Goal: Information Seeking & Learning: Understand process/instructions

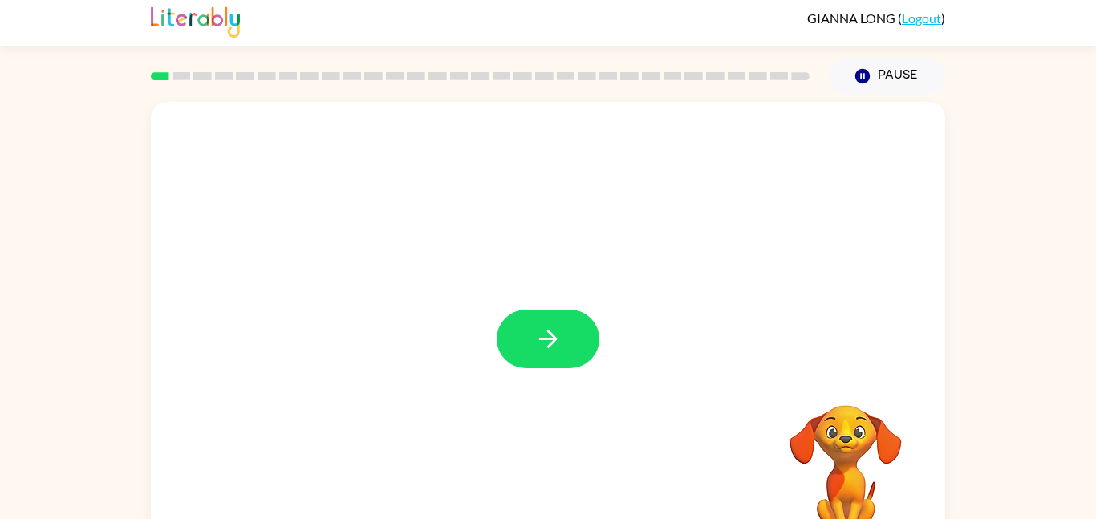
scroll to position [14, 0]
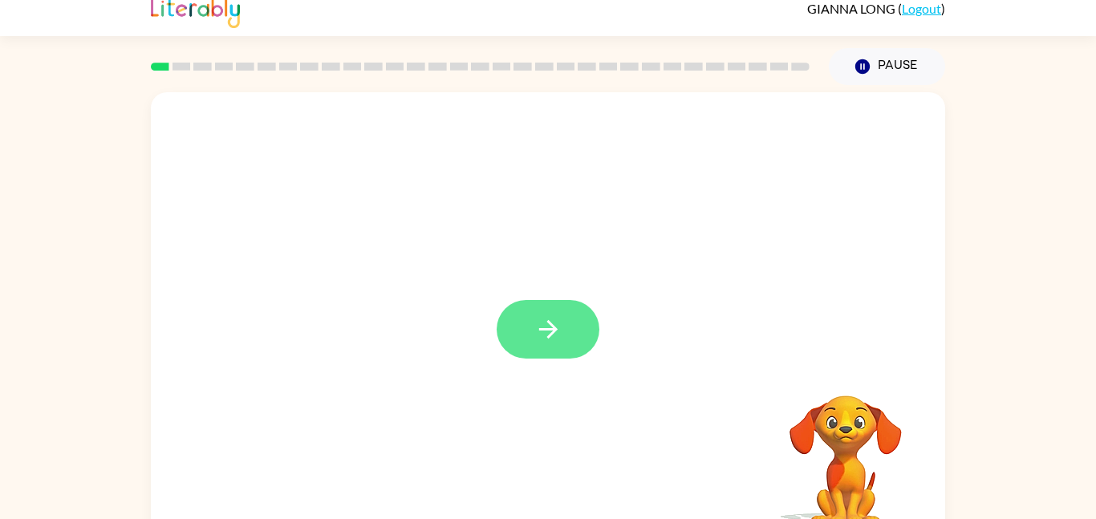
click at [578, 332] on button "button" at bounding box center [547, 329] width 103 height 59
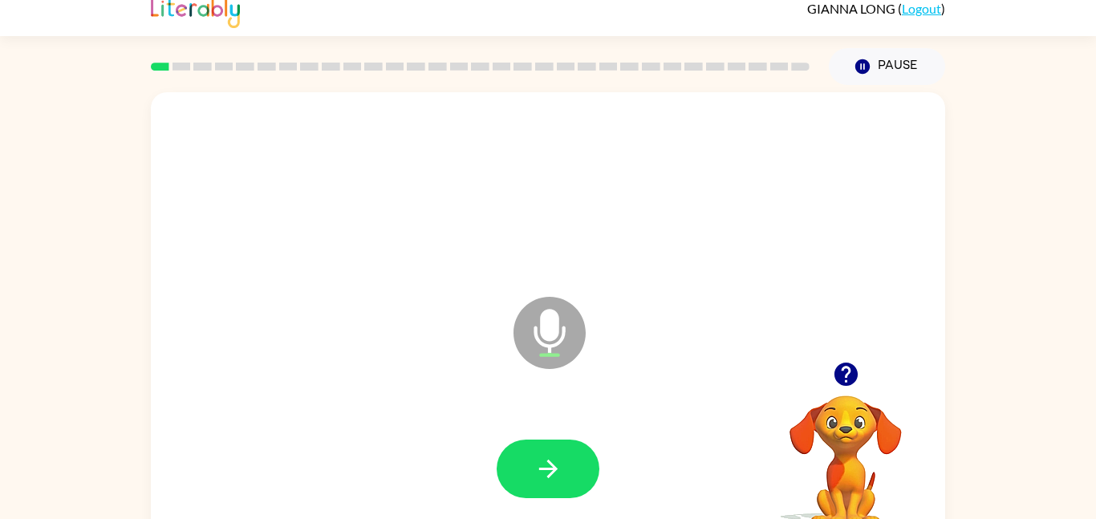
scroll to position [14, 0]
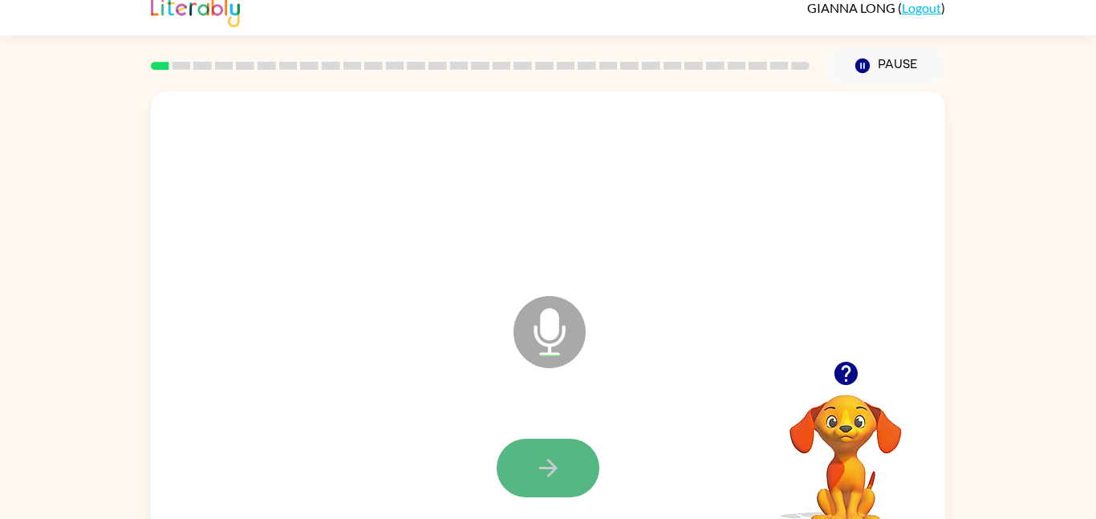
click at [553, 469] on icon "button" at bounding box center [547, 468] width 18 height 18
click at [552, 439] on button "button" at bounding box center [547, 468] width 103 height 59
click at [555, 448] on button "button" at bounding box center [547, 468] width 103 height 59
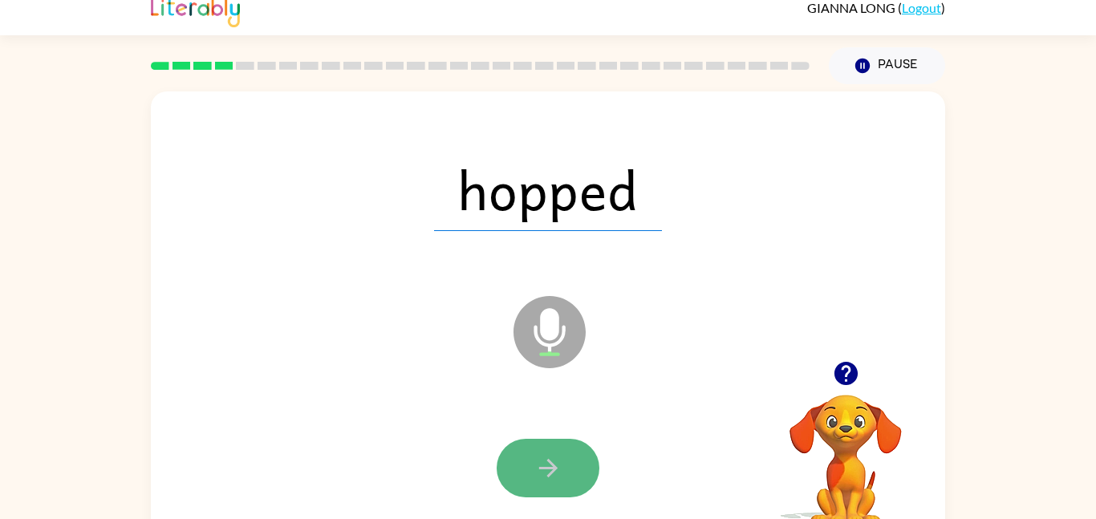
click at [558, 444] on button "button" at bounding box center [547, 468] width 103 height 59
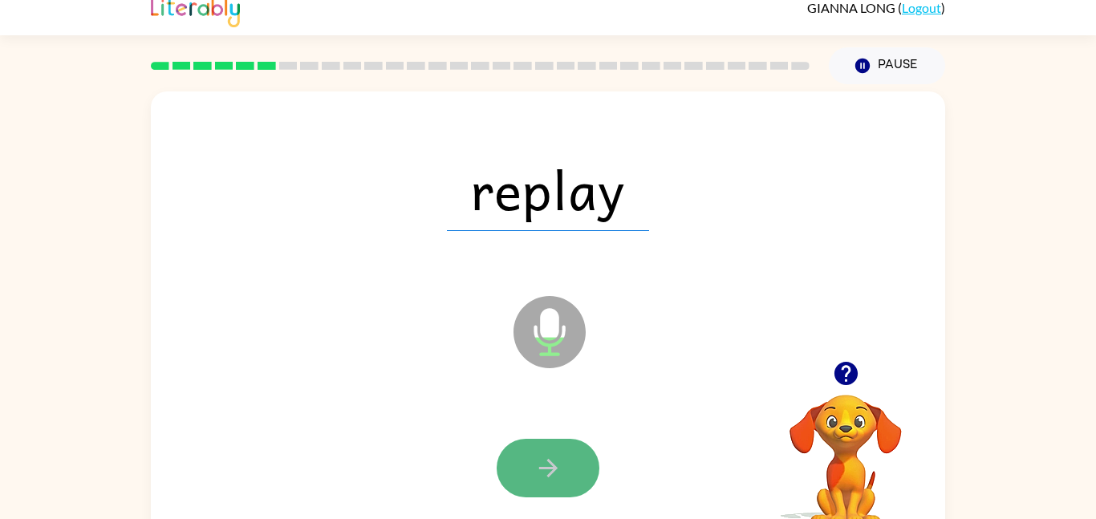
click at [553, 448] on button "button" at bounding box center [547, 468] width 103 height 59
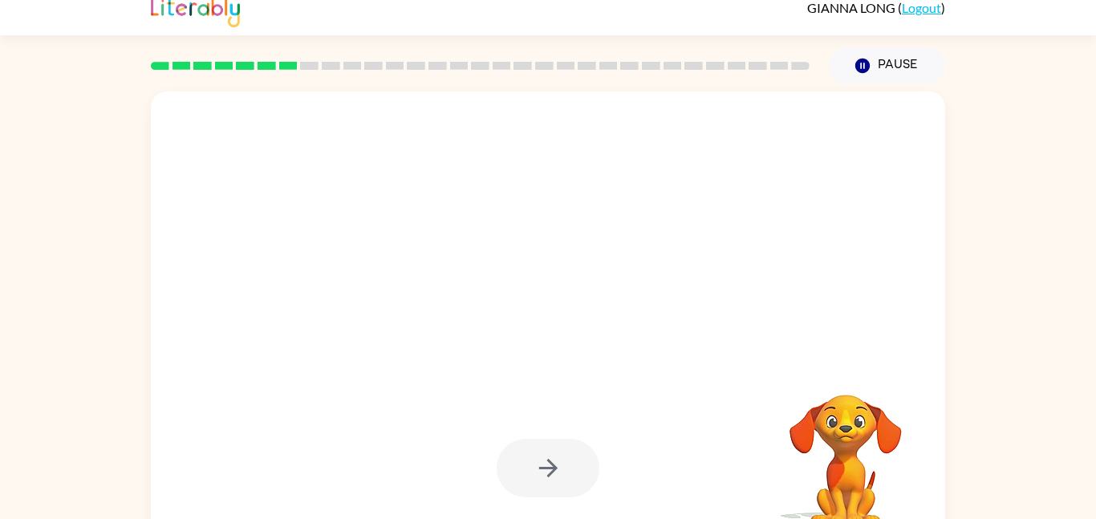
click at [557, 445] on div at bounding box center [547, 468] width 103 height 59
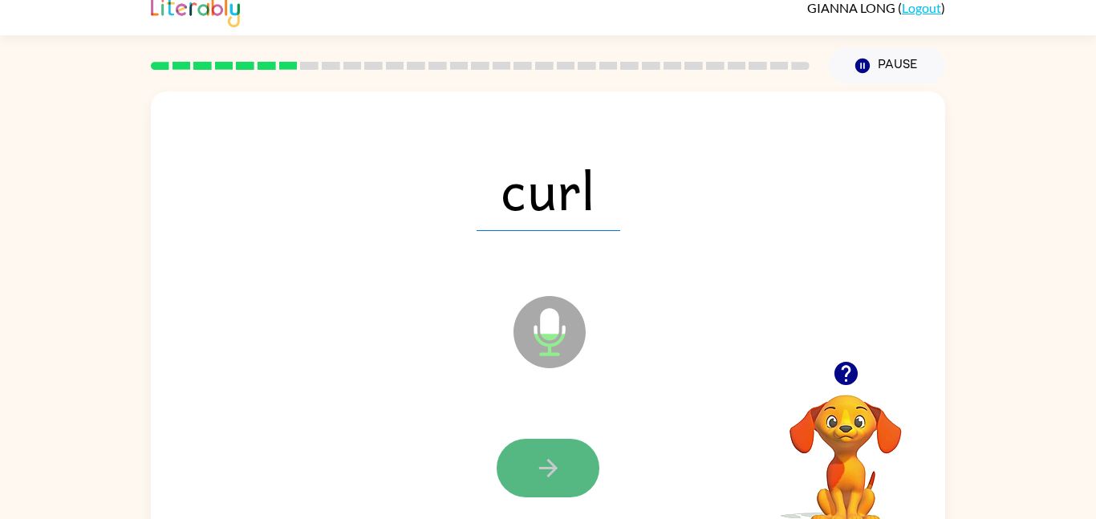
click at [557, 449] on button "button" at bounding box center [547, 468] width 103 height 59
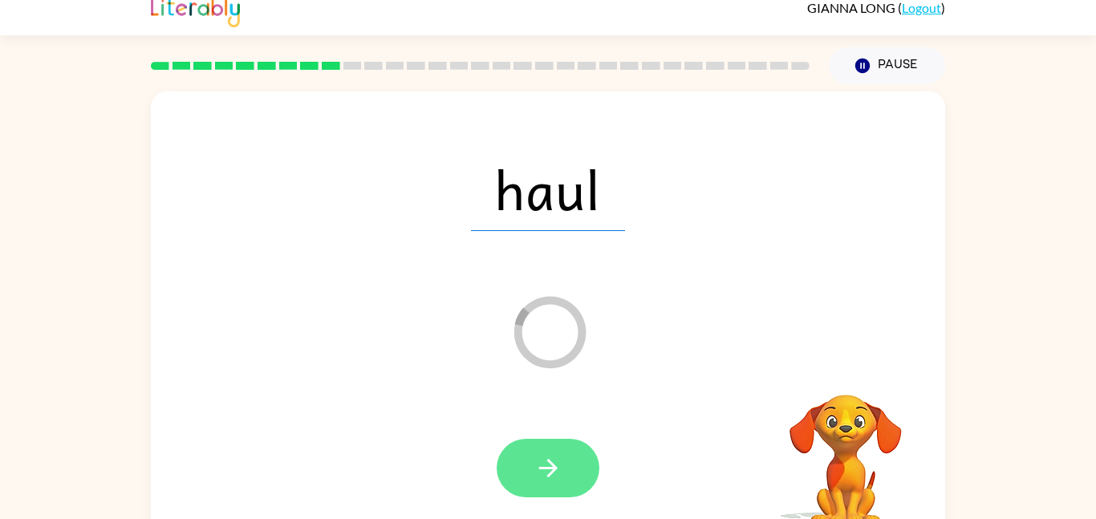
click at [555, 452] on button "button" at bounding box center [547, 468] width 103 height 59
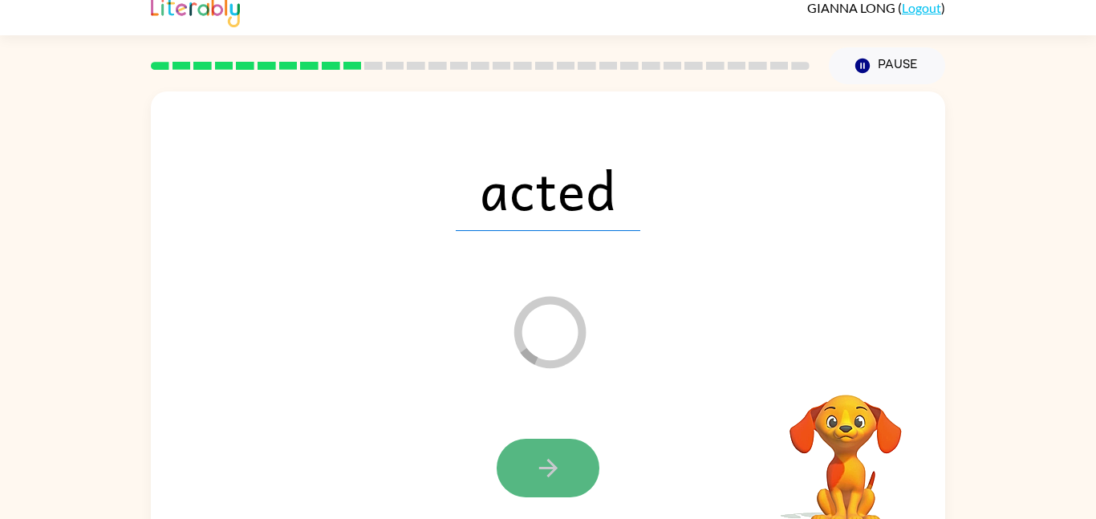
click at [545, 444] on button "button" at bounding box center [547, 468] width 103 height 59
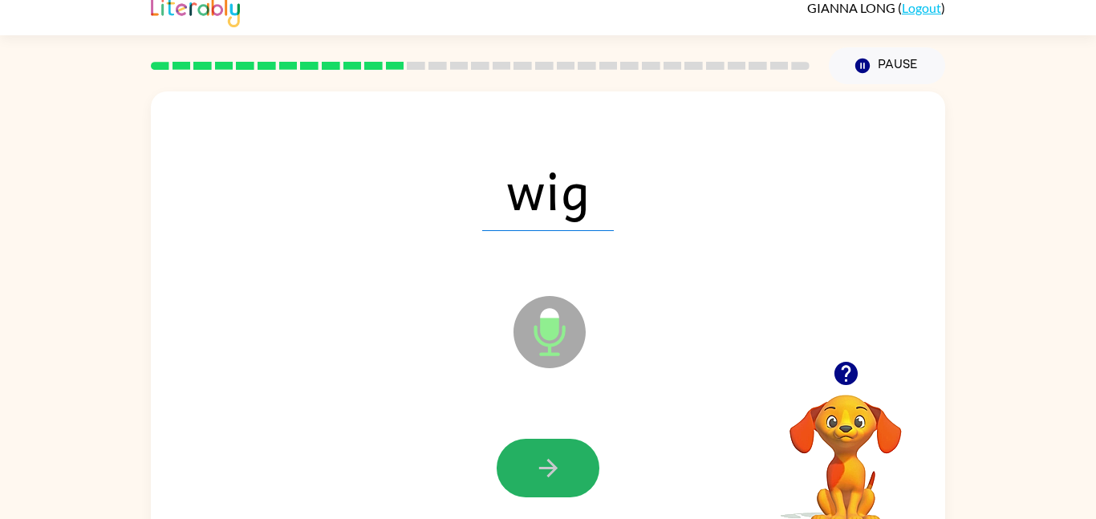
click at [545, 444] on button "button" at bounding box center [547, 468] width 103 height 59
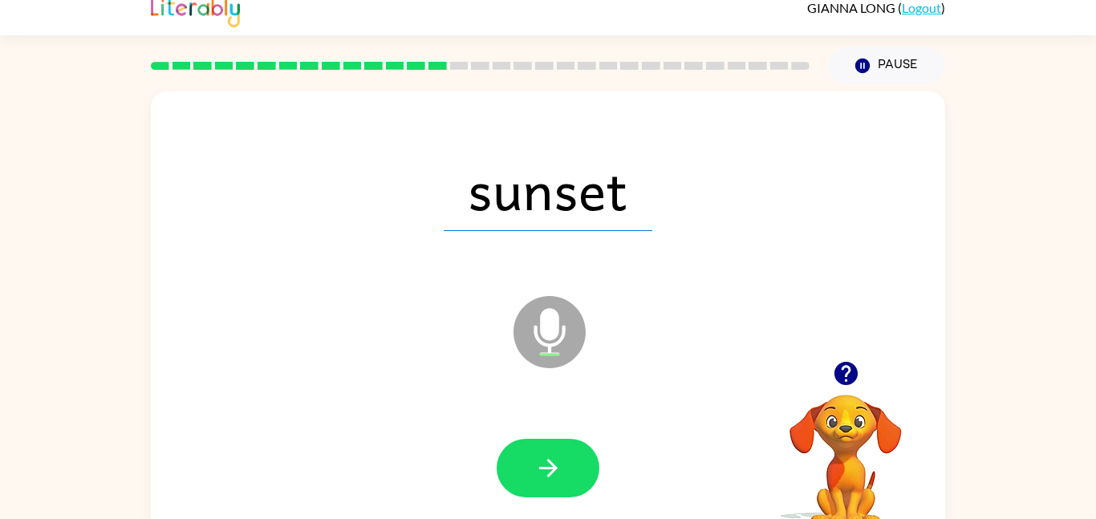
click at [545, 444] on button "button" at bounding box center [547, 468] width 103 height 59
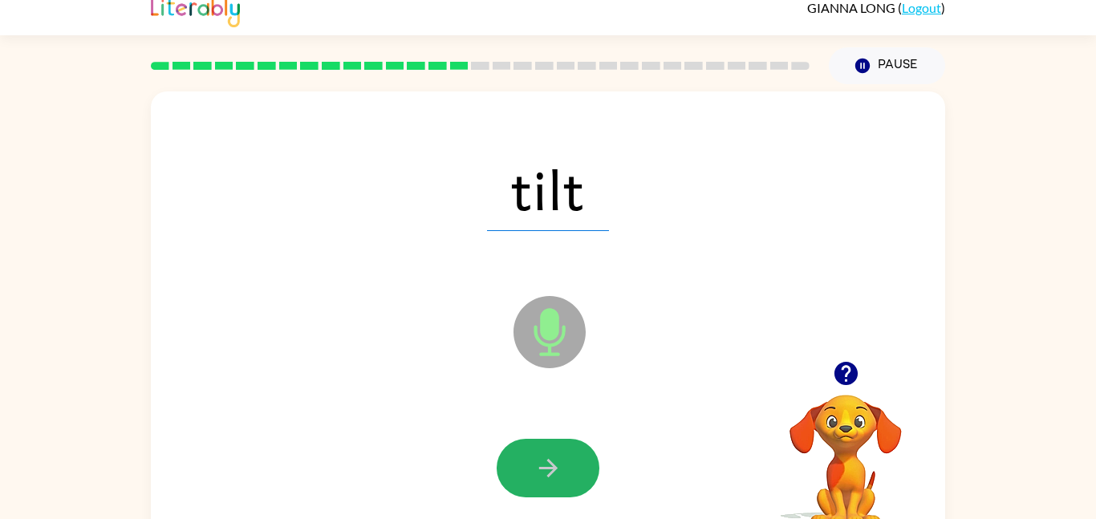
click at [545, 444] on button "button" at bounding box center [547, 468] width 103 height 59
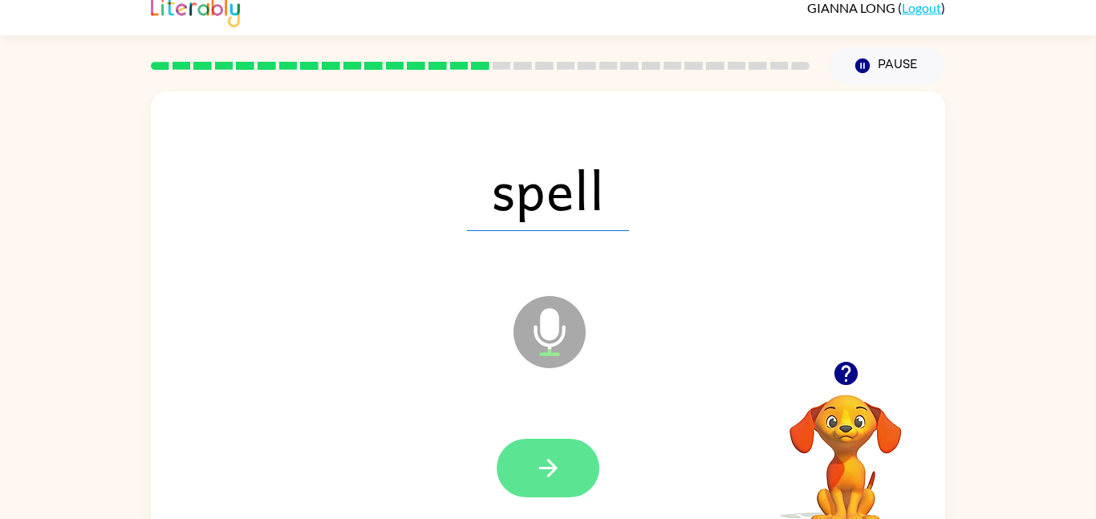
click at [568, 444] on button "button" at bounding box center [547, 468] width 103 height 59
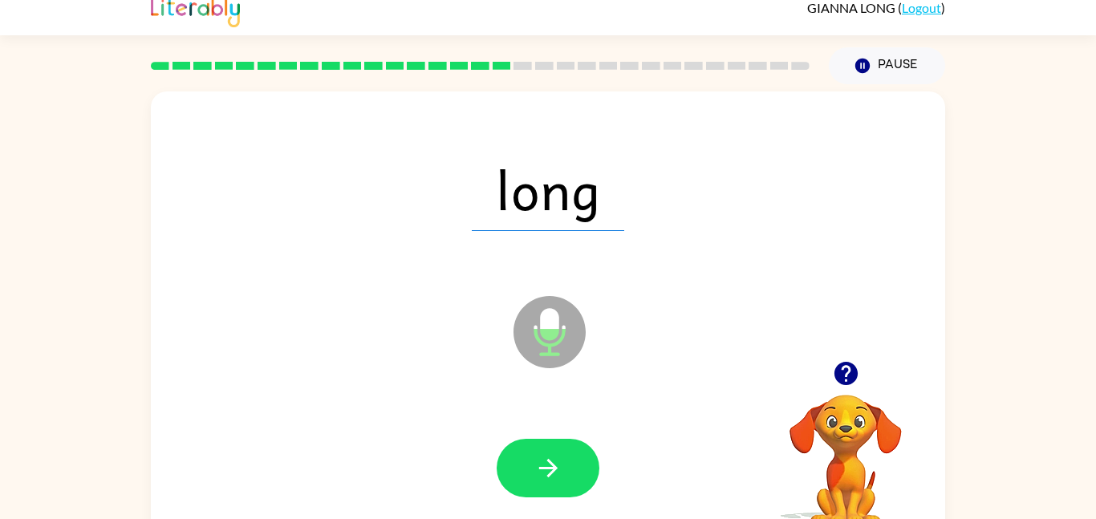
click at [559, 434] on div at bounding box center [548, 469] width 762 height 132
click at [545, 430] on div at bounding box center [548, 469] width 762 height 132
click at [546, 444] on button "button" at bounding box center [547, 468] width 103 height 59
click at [547, 436] on div at bounding box center [548, 469] width 762 height 132
click at [547, 437] on div at bounding box center [548, 469] width 762 height 132
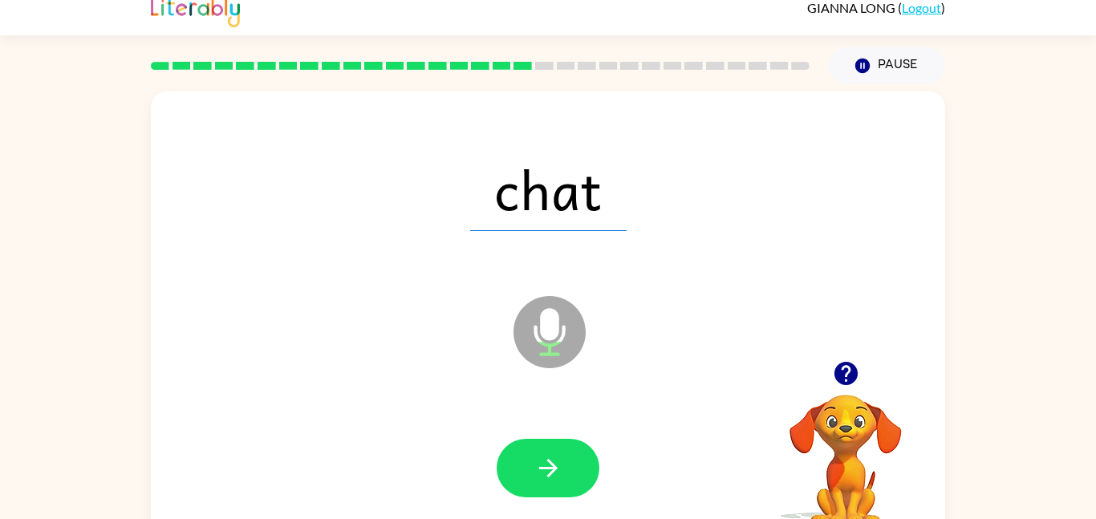
click at [547, 436] on div at bounding box center [548, 469] width 762 height 132
click at [555, 435] on div at bounding box center [548, 469] width 762 height 132
click at [551, 450] on button "button" at bounding box center [547, 468] width 103 height 59
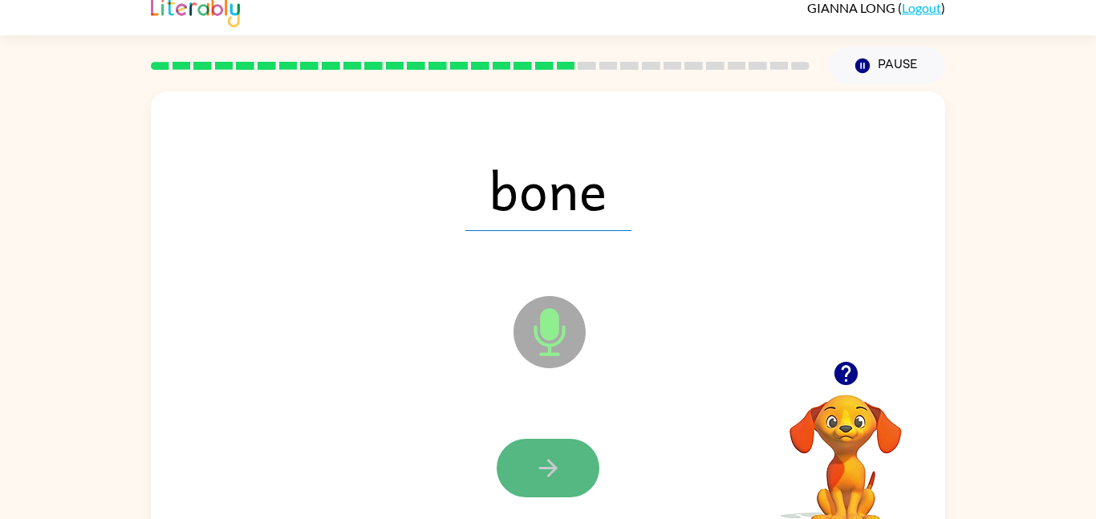
click at [551, 441] on button "button" at bounding box center [547, 468] width 103 height 59
click at [565, 444] on button "button" at bounding box center [547, 468] width 103 height 59
click at [563, 440] on button "button" at bounding box center [547, 468] width 103 height 59
click at [562, 443] on button "button" at bounding box center [547, 468] width 103 height 59
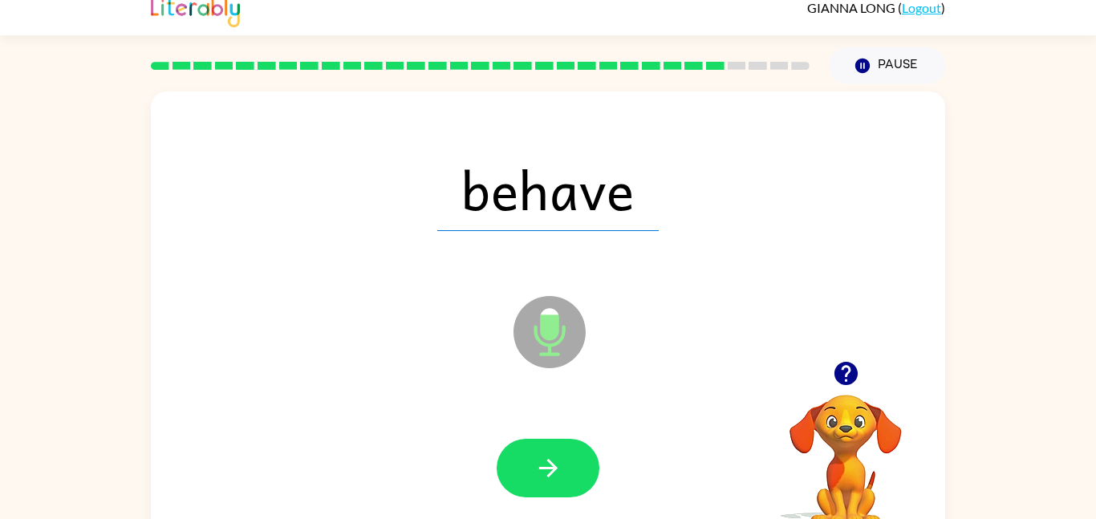
click at [555, 450] on button "button" at bounding box center [547, 468] width 103 height 59
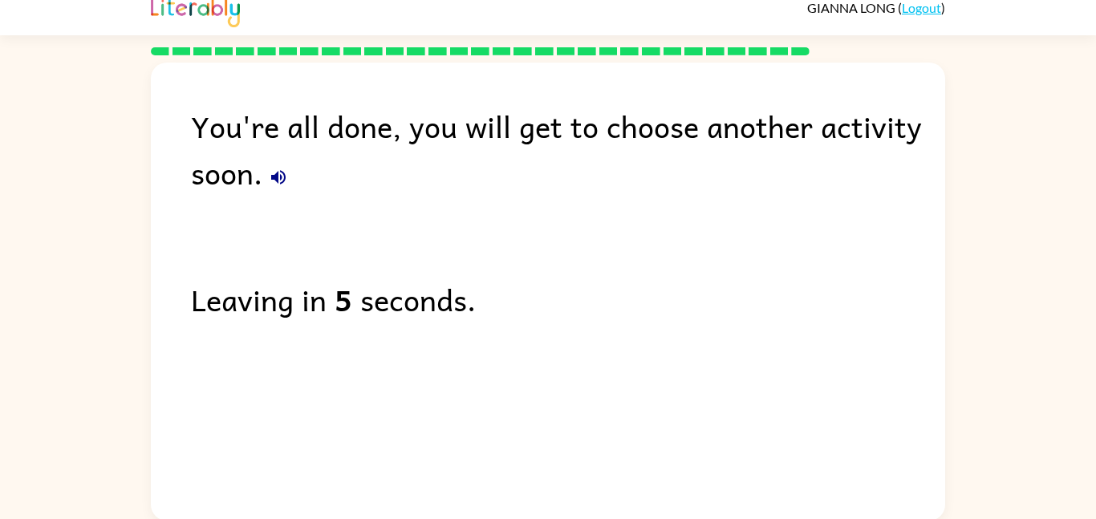
click at [707, 205] on div "You're all done, you will get to choose another activity soon. Leaving in 5 sec…" at bounding box center [548, 288] width 794 height 450
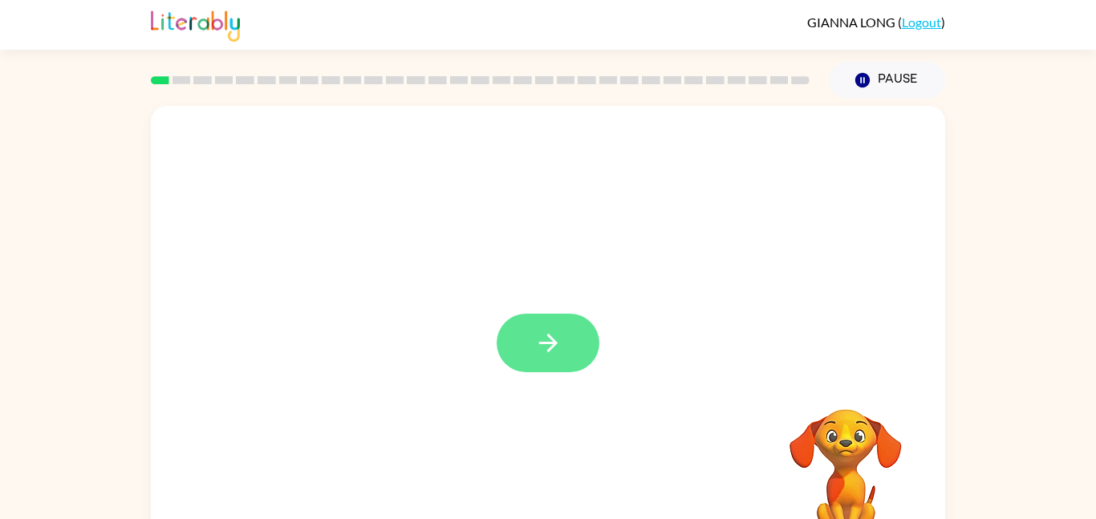
click at [559, 338] on icon "button" at bounding box center [548, 343] width 28 height 28
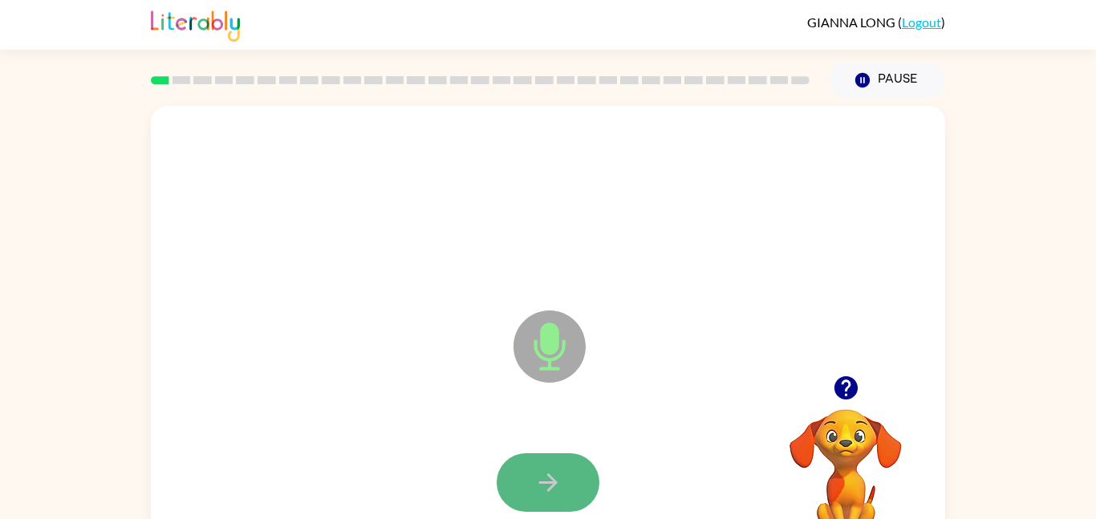
click at [565, 464] on button "button" at bounding box center [547, 482] width 103 height 59
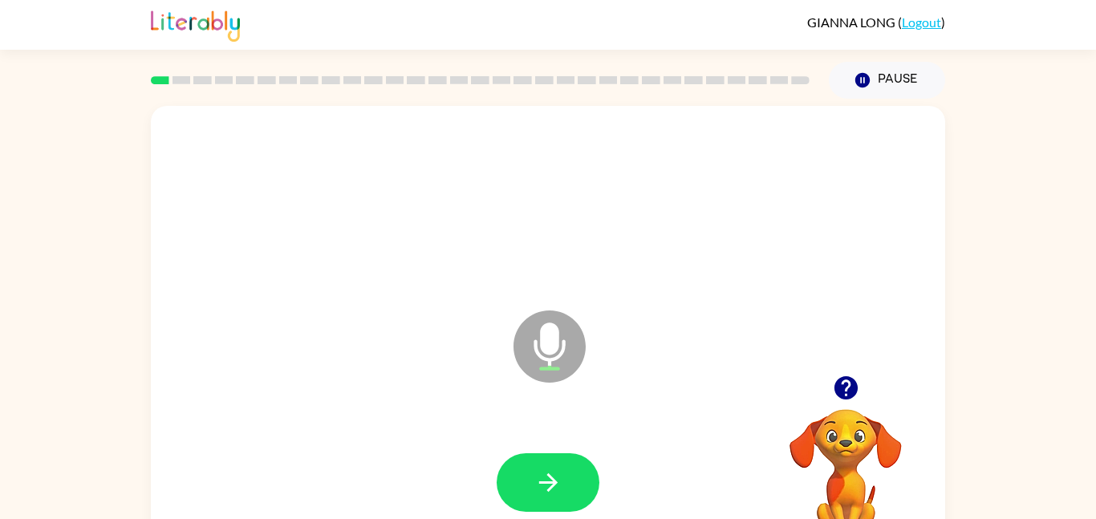
click at [567, 467] on button "button" at bounding box center [547, 482] width 103 height 59
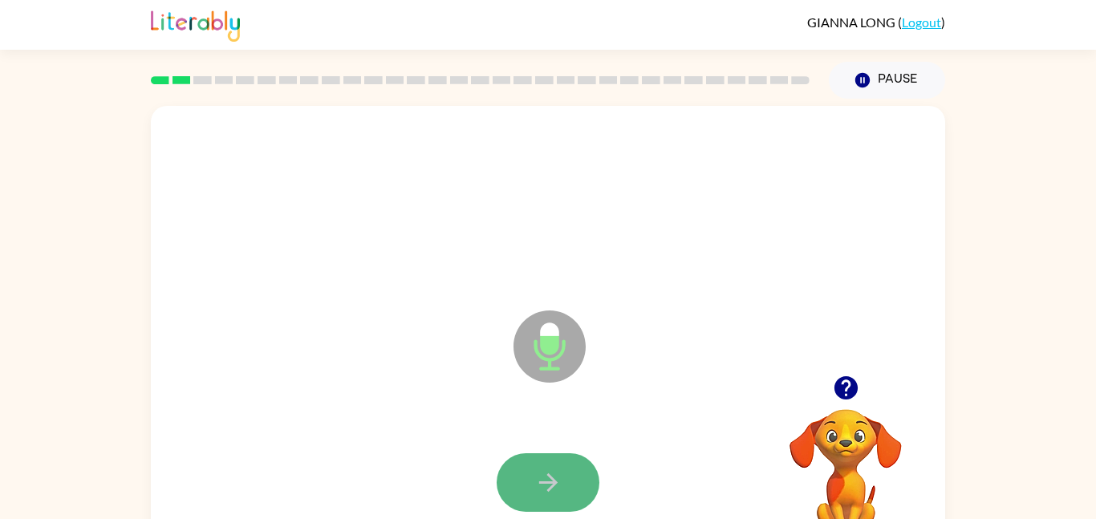
click at [556, 469] on icon "button" at bounding box center [548, 482] width 28 height 28
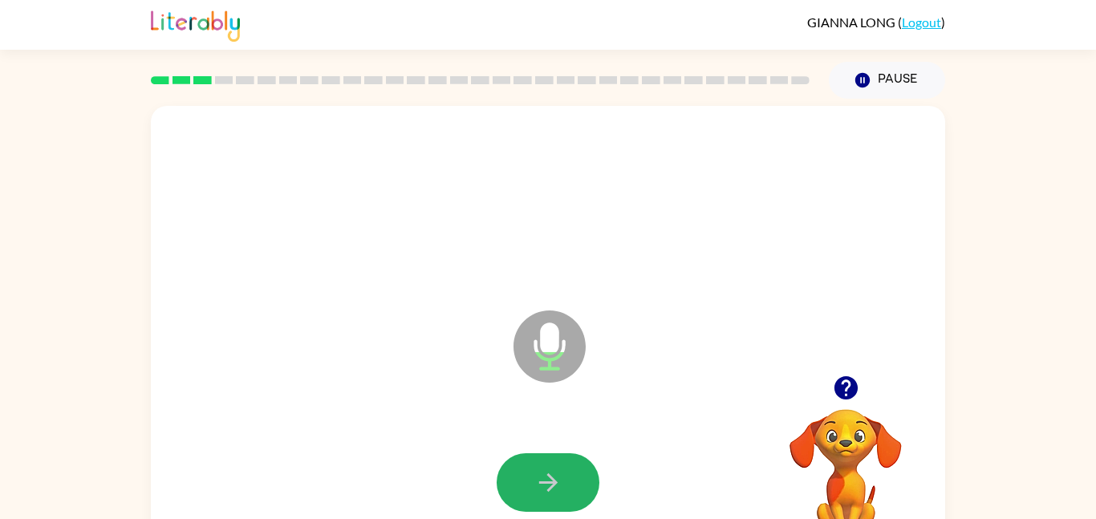
click at [556, 469] on icon "button" at bounding box center [548, 482] width 28 height 28
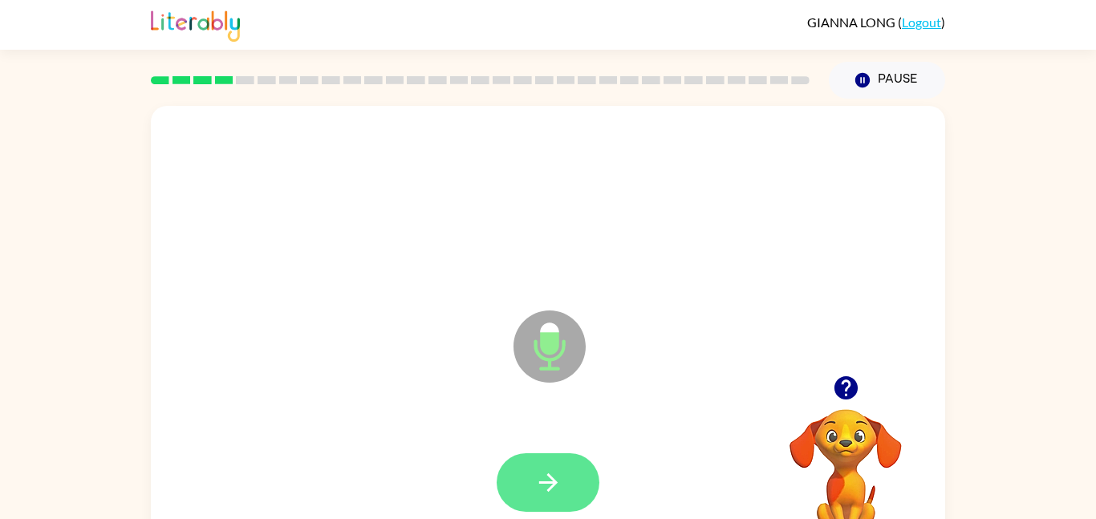
click at [557, 472] on icon "button" at bounding box center [548, 482] width 28 height 28
click at [558, 480] on icon "button" at bounding box center [548, 482] width 28 height 28
click at [561, 483] on icon "button" at bounding box center [548, 482] width 28 height 28
click at [552, 467] on button "button" at bounding box center [547, 482] width 103 height 59
click at [553, 470] on icon "button" at bounding box center [548, 482] width 28 height 28
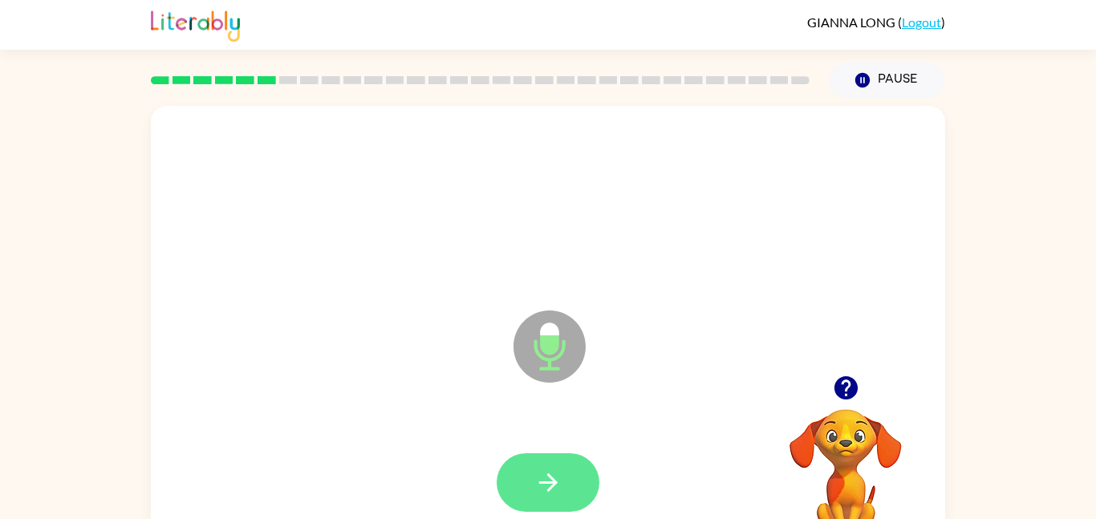
click at [551, 469] on icon "button" at bounding box center [548, 482] width 28 height 28
click at [854, 379] on icon "button" at bounding box center [846, 388] width 28 height 28
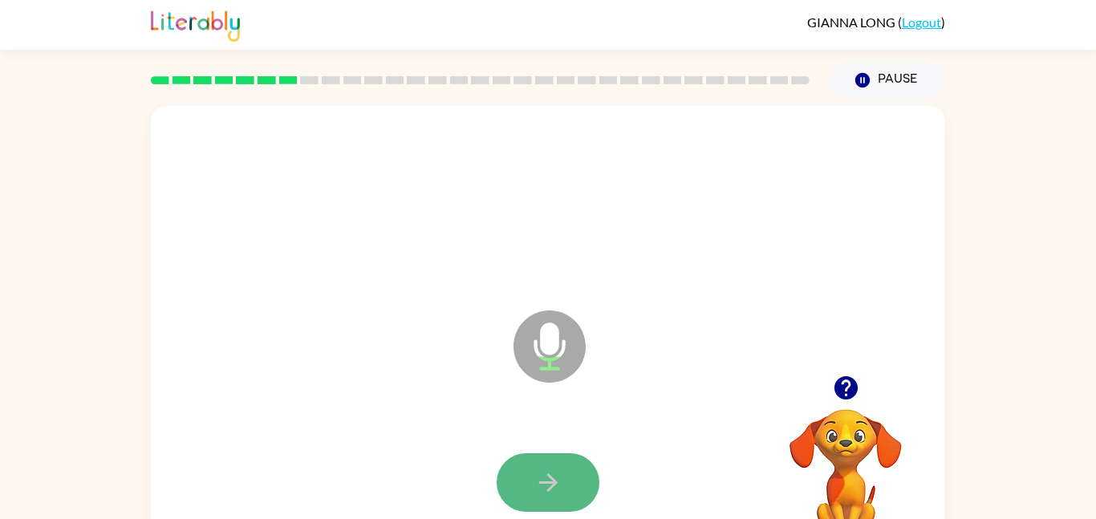
click at [560, 466] on button "button" at bounding box center [547, 482] width 103 height 59
click at [559, 466] on button "button" at bounding box center [547, 482] width 103 height 59
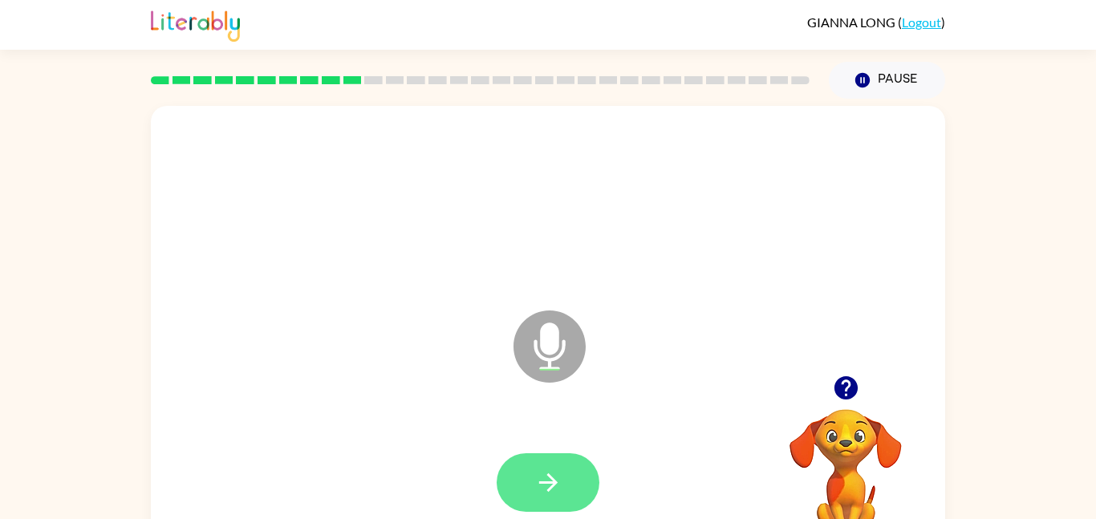
click at [552, 465] on button "button" at bounding box center [547, 482] width 103 height 59
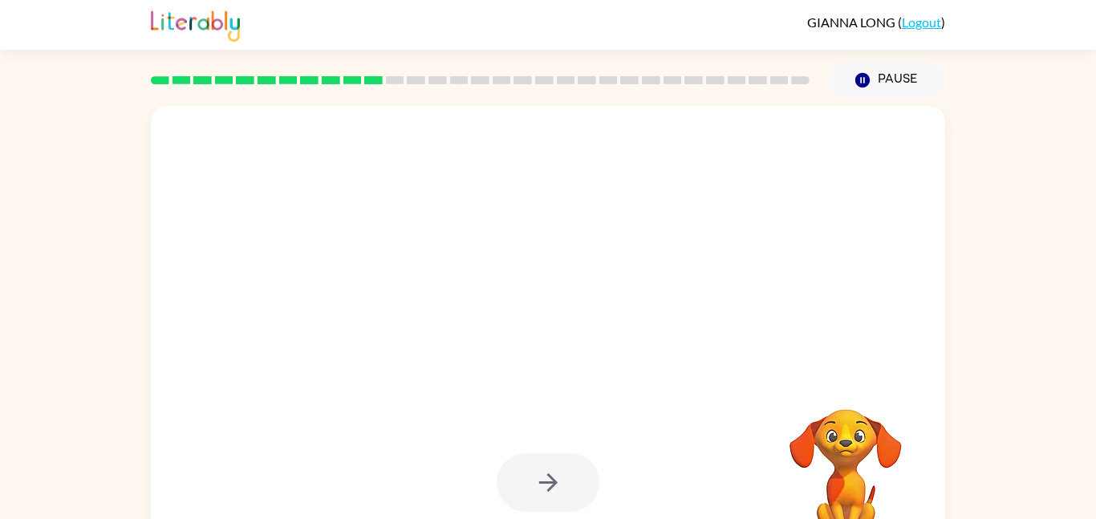
click at [557, 467] on div at bounding box center [547, 482] width 103 height 59
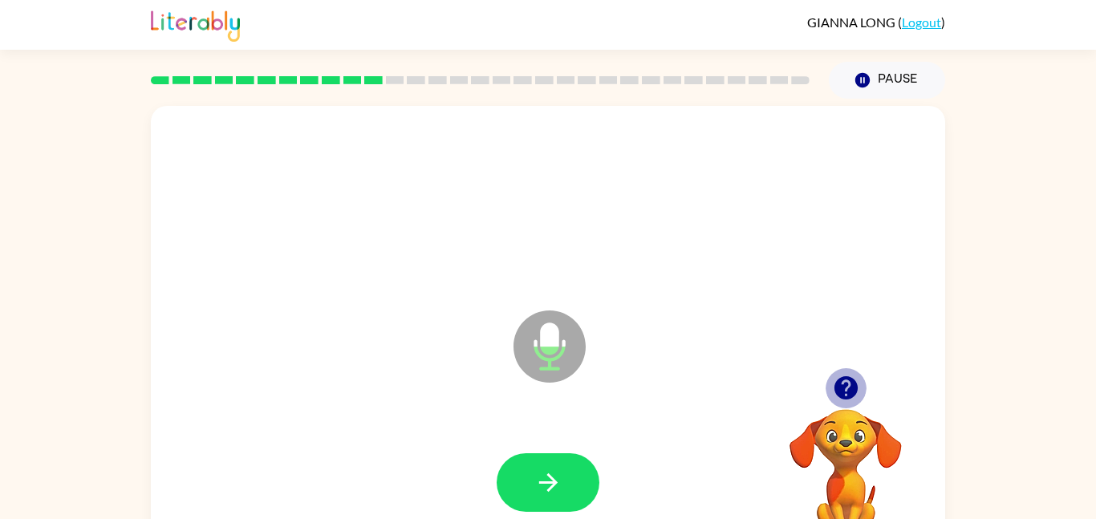
click at [849, 382] on icon "button" at bounding box center [844, 387] width 23 height 23
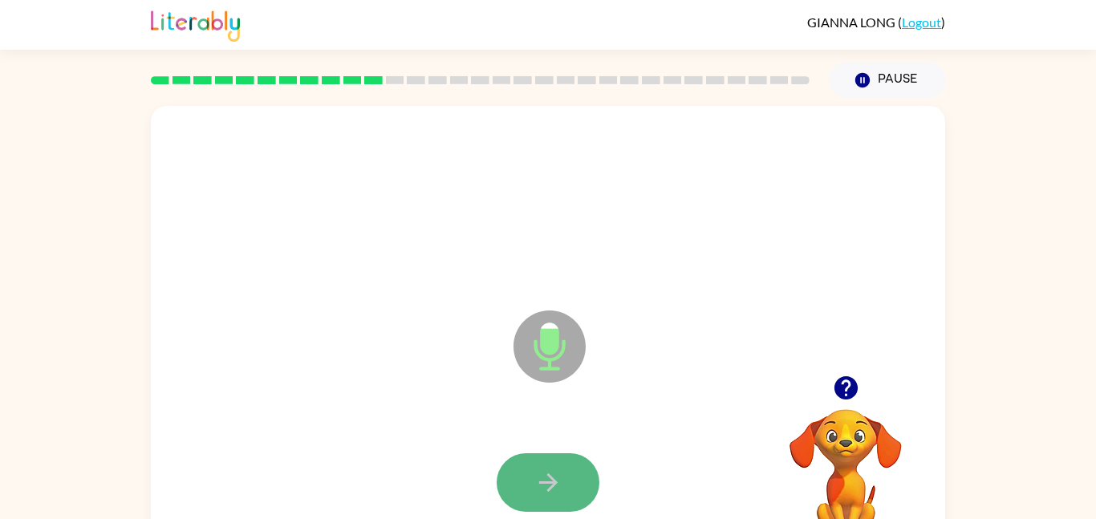
click at [541, 466] on button "button" at bounding box center [547, 482] width 103 height 59
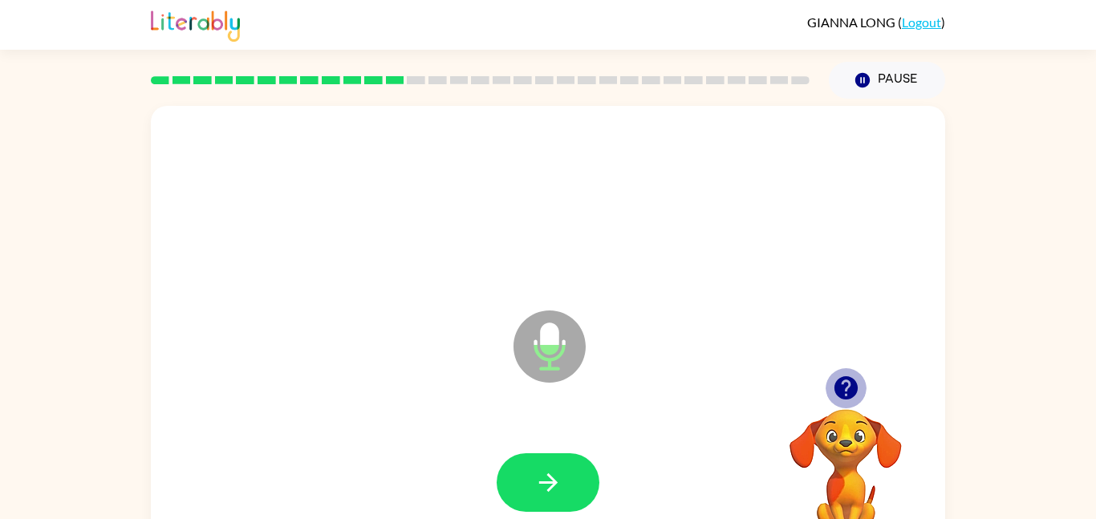
click at [845, 388] on icon "button" at bounding box center [844, 387] width 23 height 23
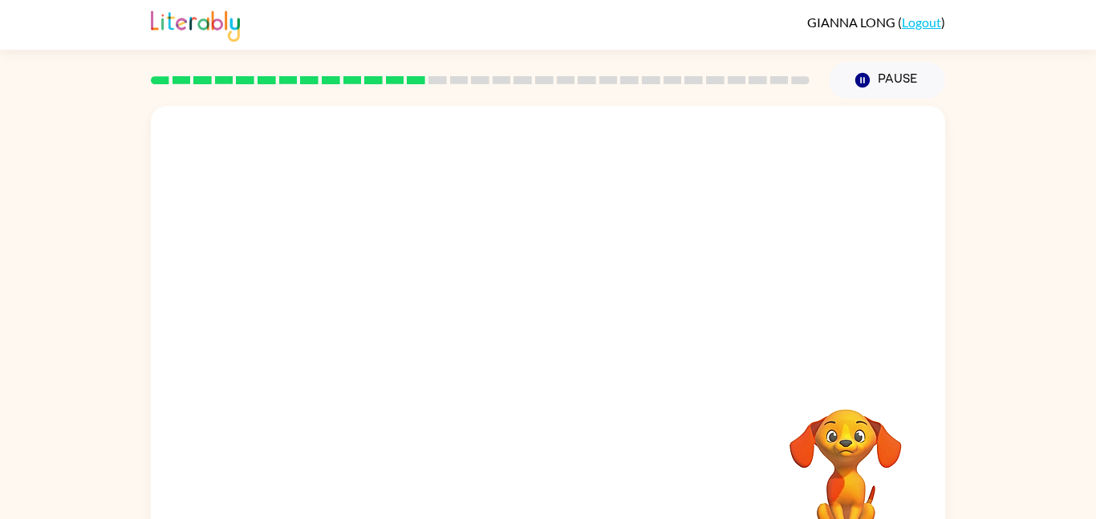
click at [520, 483] on div "Your browser must support playing .mp4 files to use Literably. Please try using…" at bounding box center [548, 335] width 794 height 458
click at [848, 77] on button "Pause Pause" at bounding box center [887, 80] width 116 height 37
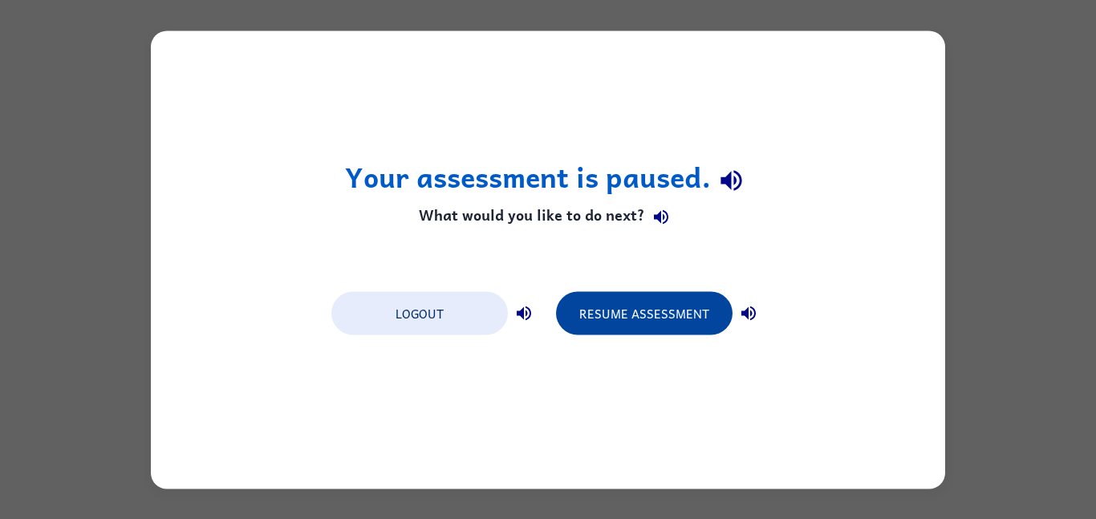
click at [645, 318] on button "Resume Assessment" at bounding box center [644, 312] width 176 height 43
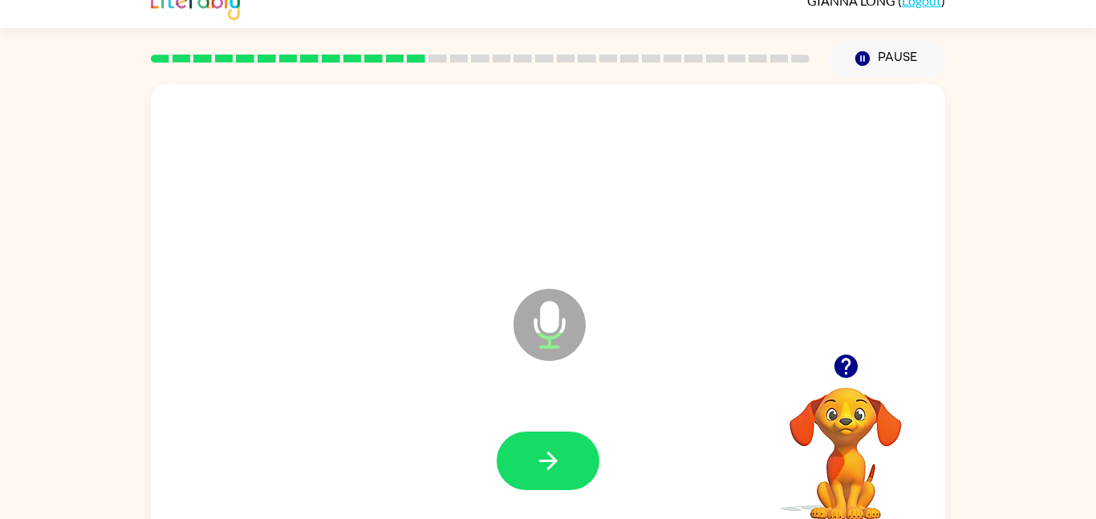
scroll to position [45, 0]
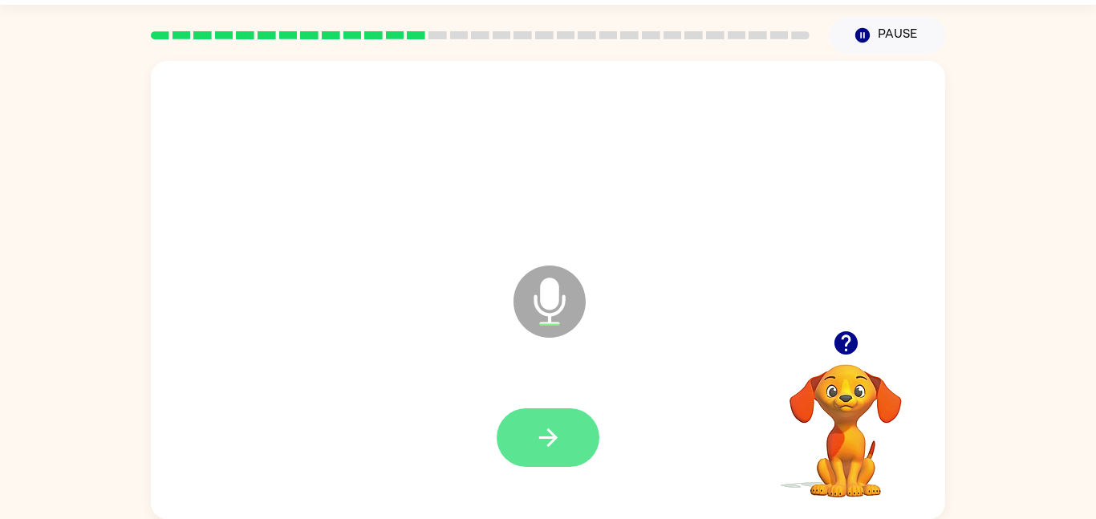
click at [548, 435] on icon "button" at bounding box center [548, 438] width 28 height 28
click at [557, 436] on icon "button" at bounding box center [548, 438] width 28 height 28
click at [557, 437] on icon "button" at bounding box center [548, 438] width 28 height 28
click at [558, 435] on icon "button" at bounding box center [548, 438] width 28 height 28
click at [553, 432] on icon "button" at bounding box center [547, 437] width 18 height 18
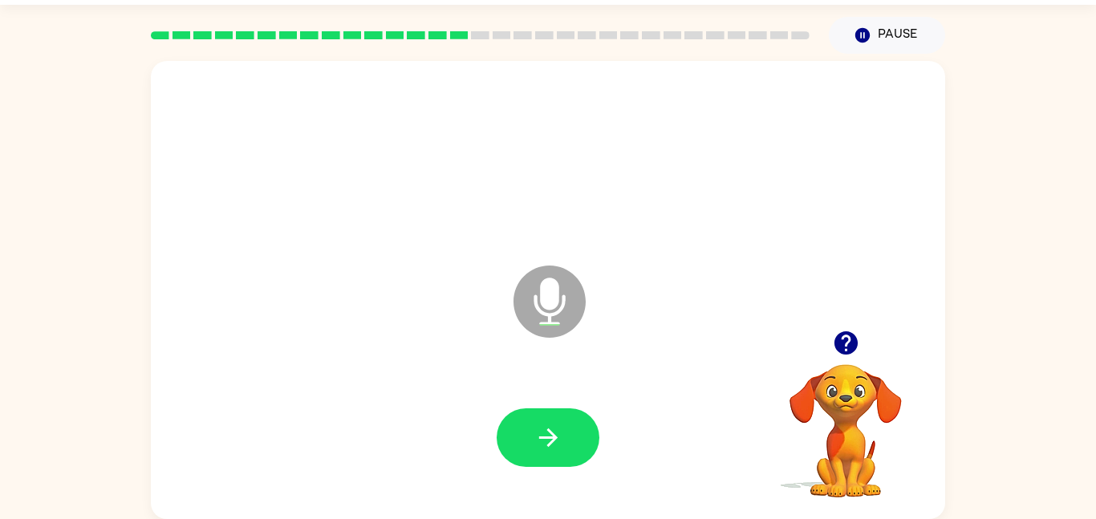
click at [554, 434] on icon "button" at bounding box center [548, 438] width 28 height 28
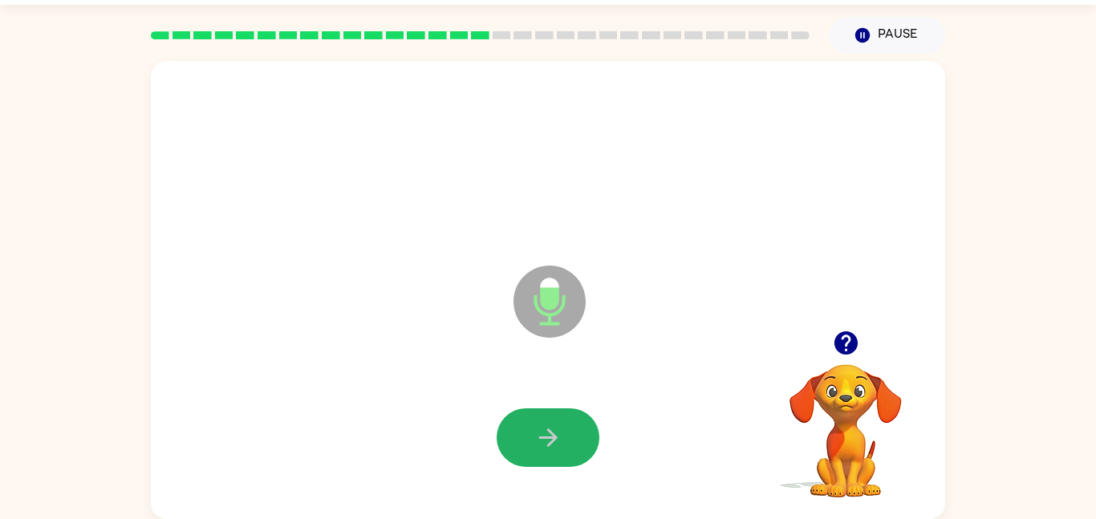
click at [554, 434] on icon "button" at bounding box center [548, 438] width 28 height 28
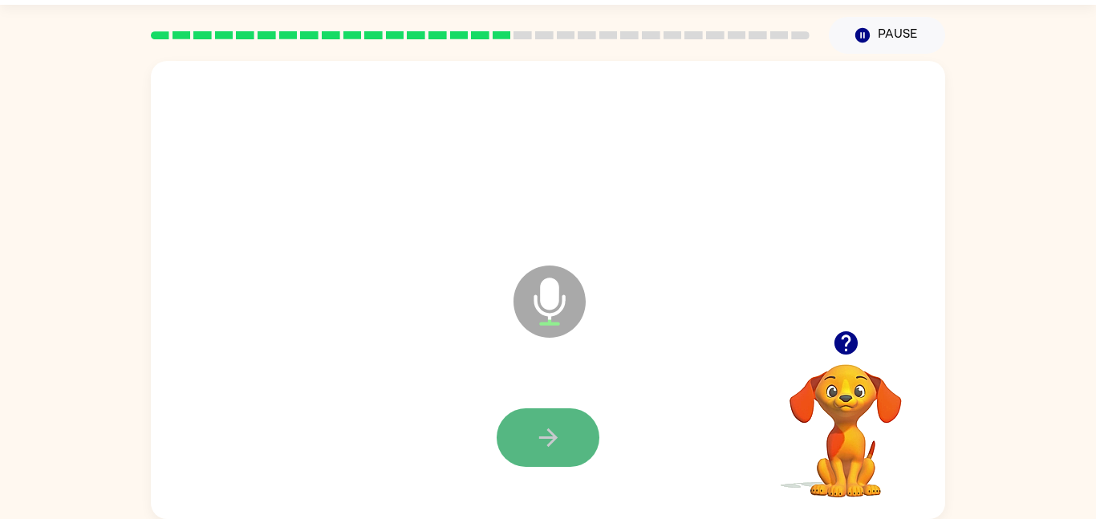
click at [551, 437] on icon "button" at bounding box center [547, 437] width 18 height 18
click at [548, 433] on icon "button" at bounding box center [548, 438] width 28 height 28
click at [551, 435] on icon "button" at bounding box center [548, 438] width 28 height 28
click at [552, 432] on icon "button" at bounding box center [548, 438] width 28 height 28
click at [559, 430] on icon "button" at bounding box center [548, 438] width 28 height 28
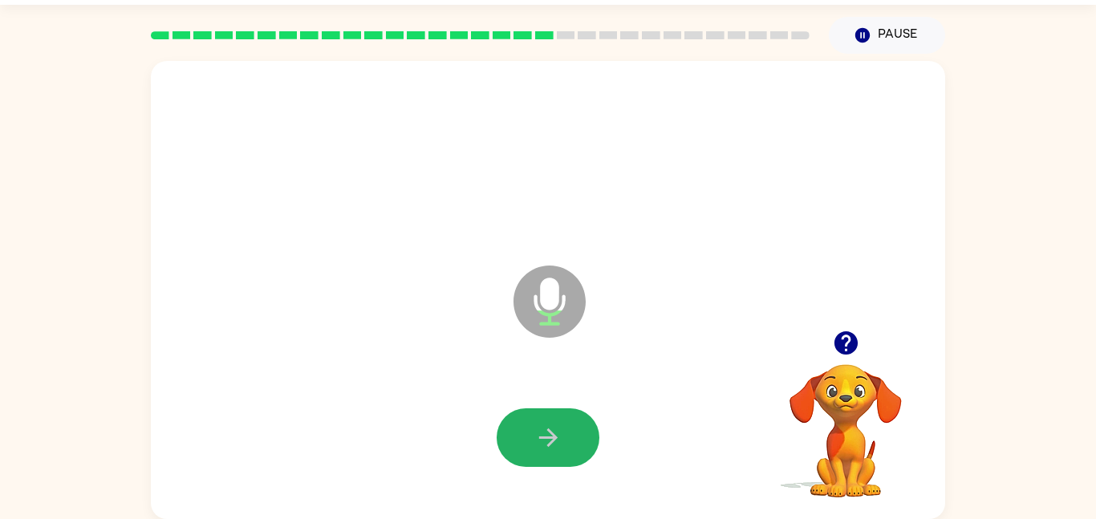
click at [559, 430] on icon "button" at bounding box center [548, 438] width 28 height 28
click at [537, 440] on icon "button" at bounding box center [548, 438] width 28 height 28
click at [537, 433] on icon "button" at bounding box center [548, 438] width 28 height 28
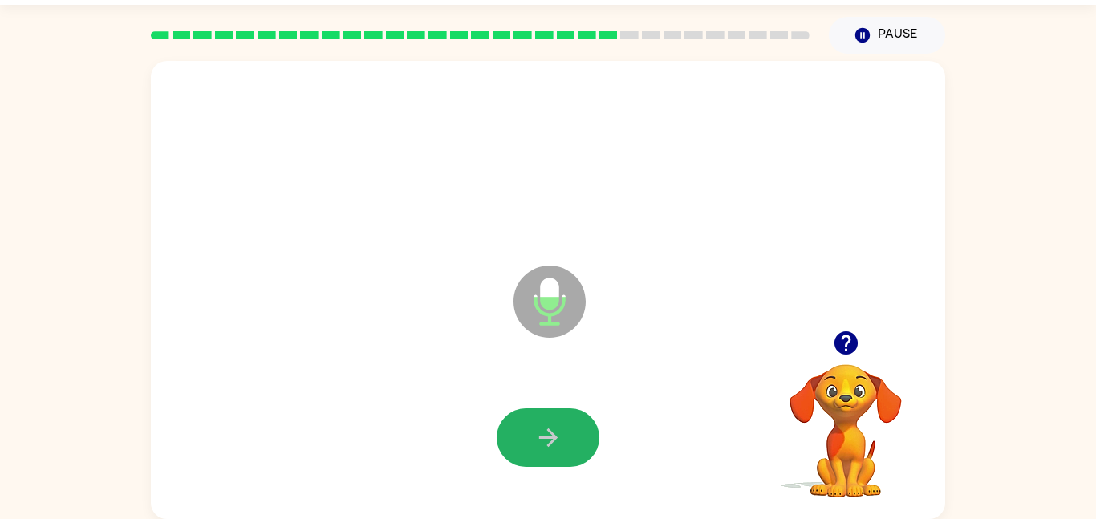
click at [537, 438] on icon "button" at bounding box center [548, 438] width 28 height 28
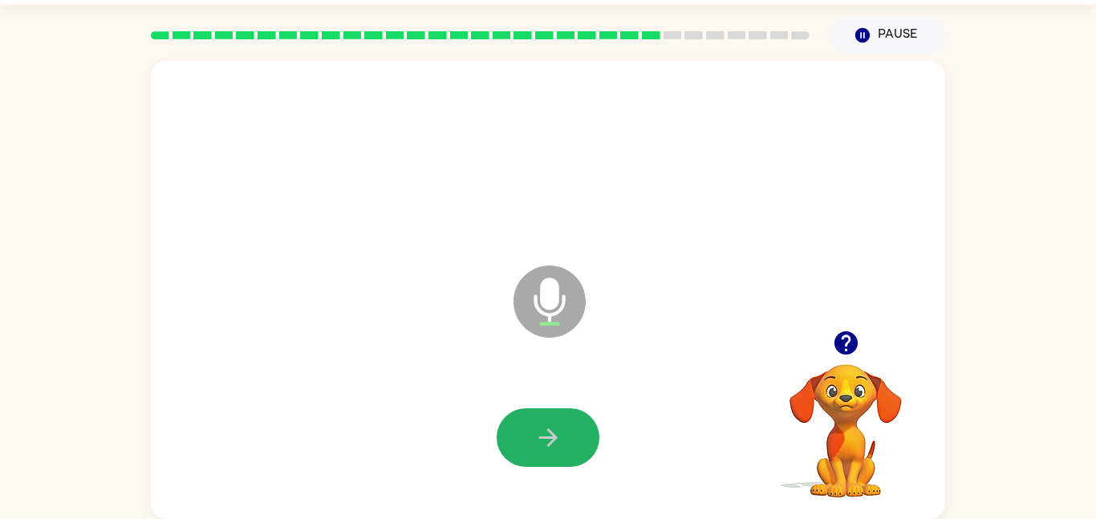
click at [537, 438] on icon "button" at bounding box center [548, 438] width 28 height 28
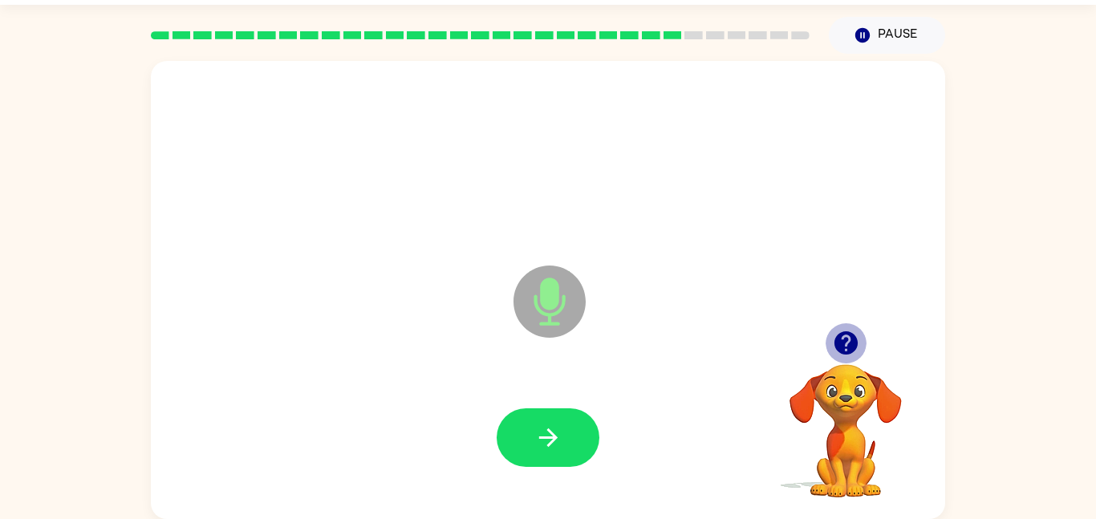
drag, startPoint x: 853, startPoint y: 331, endPoint x: 856, endPoint y: 339, distance: 8.6
click at [856, 339] on icon "button" at bounding box center [846, 343] width 28 height 28
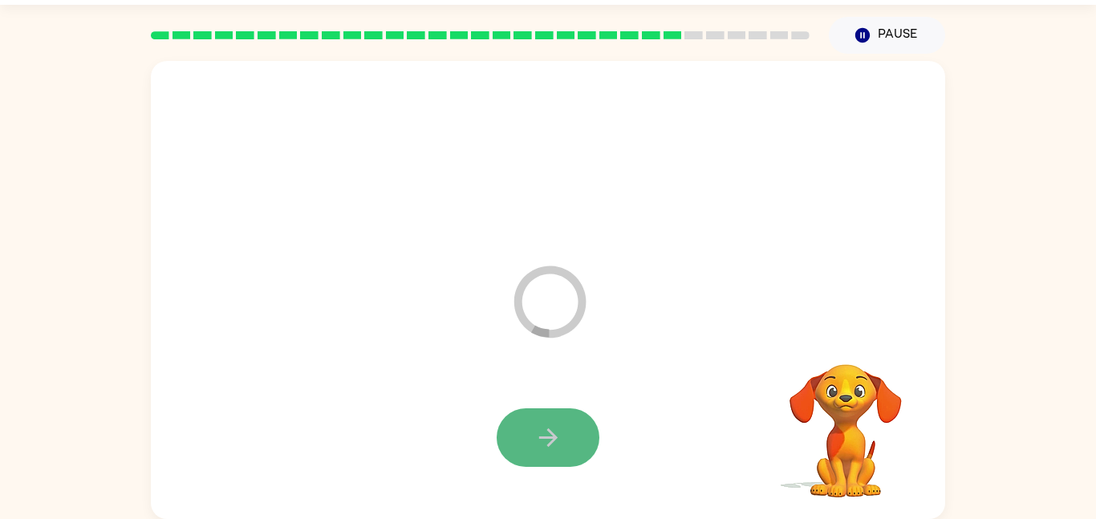
click at [549, 424] on icon "button" at bounding box center [548, 438] width 28 height 28
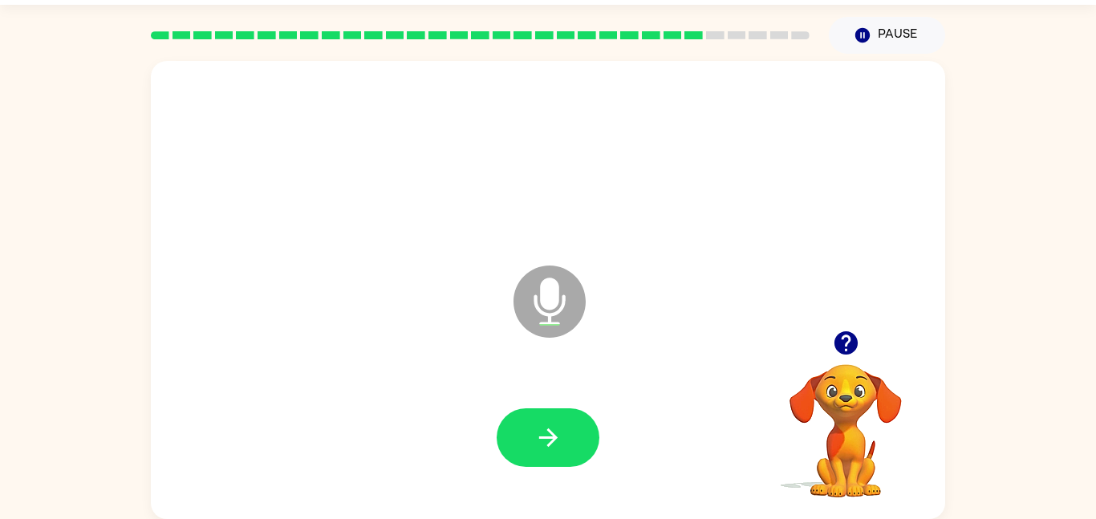
click at [549, 424] on icon "button" at bounding box center [548, 438] width 28 height 28
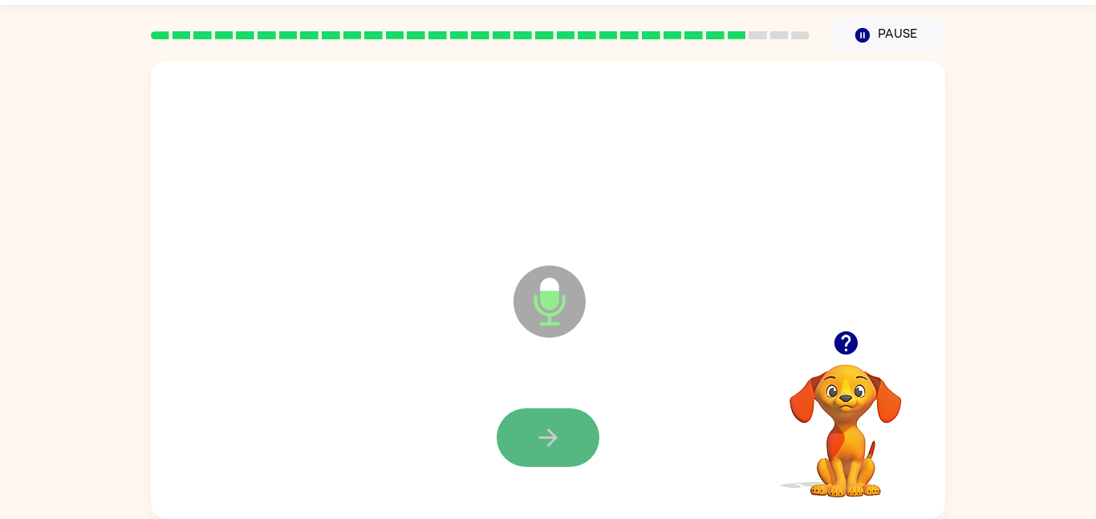
click at [553, 428] on icon "button" at bounding box center [548, 438] width 28 height 28
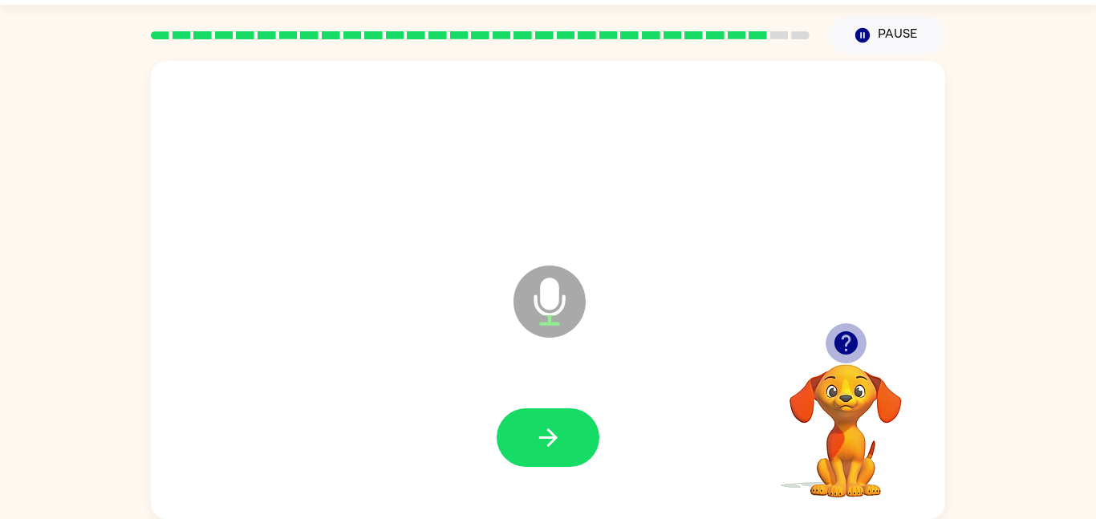
click at [846, 340] on icon "button" at bounding box center [844, 342] width 23 height 23
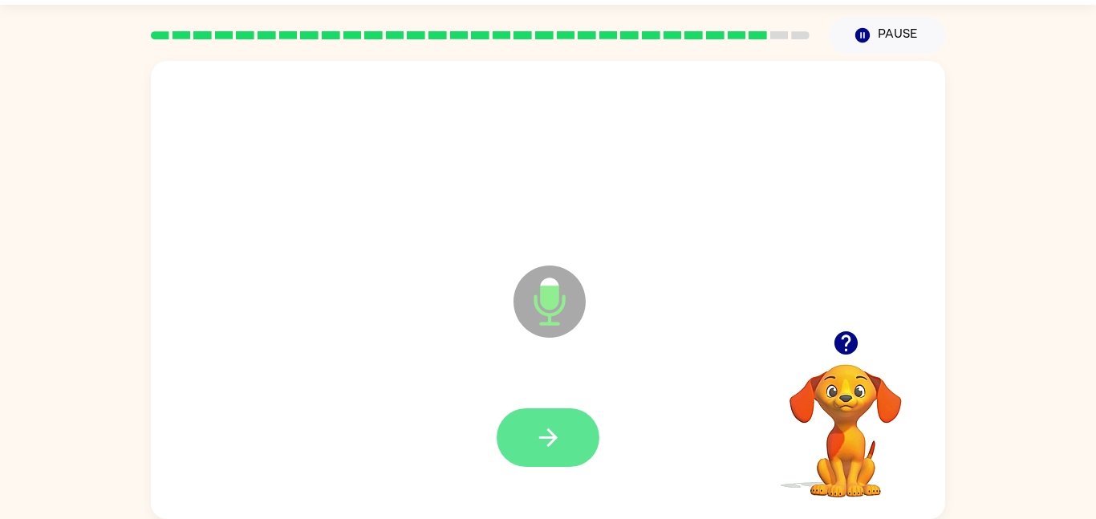
click at [550, 426] on icon "button" at bounding box center [548, 438] width 28 height 28
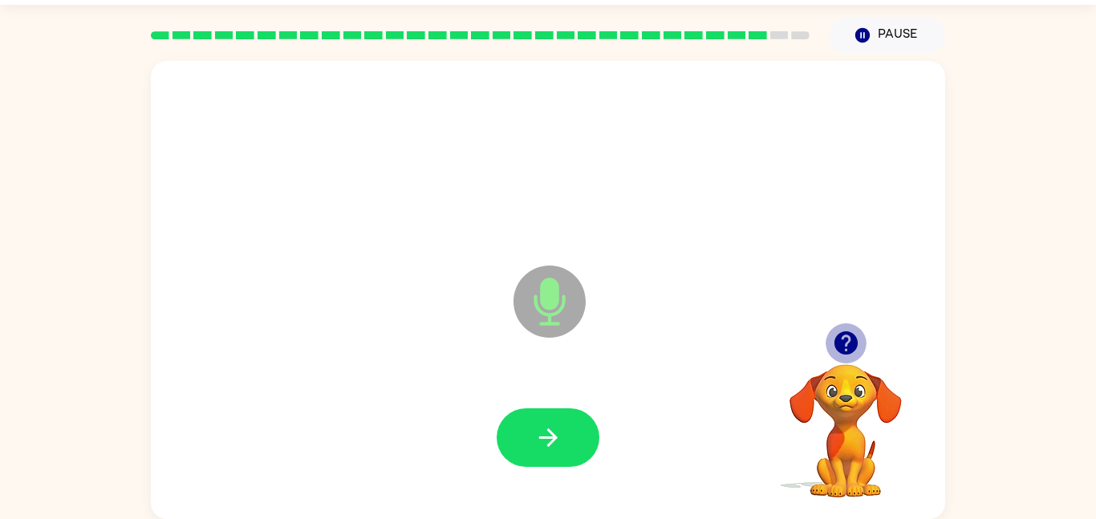
click at [843, 325] on button "button" at bounding box center [845, 342] width 41 height 41
click at [544, 331] on icon at bounding box center [549, 301] width 72 height 72
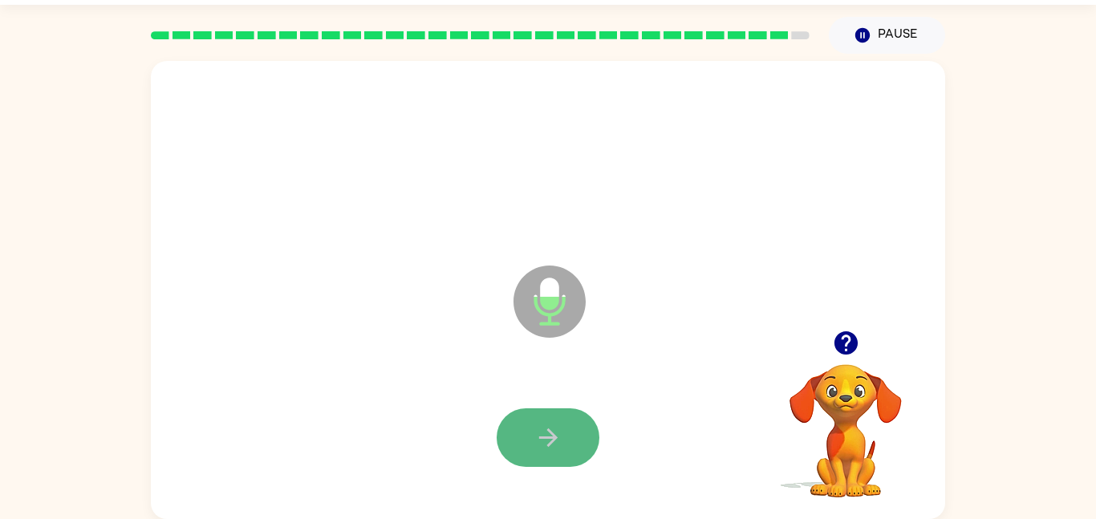
click at [543, 436] on icon "button" at bounding box center [548, 438] width 28 height 28
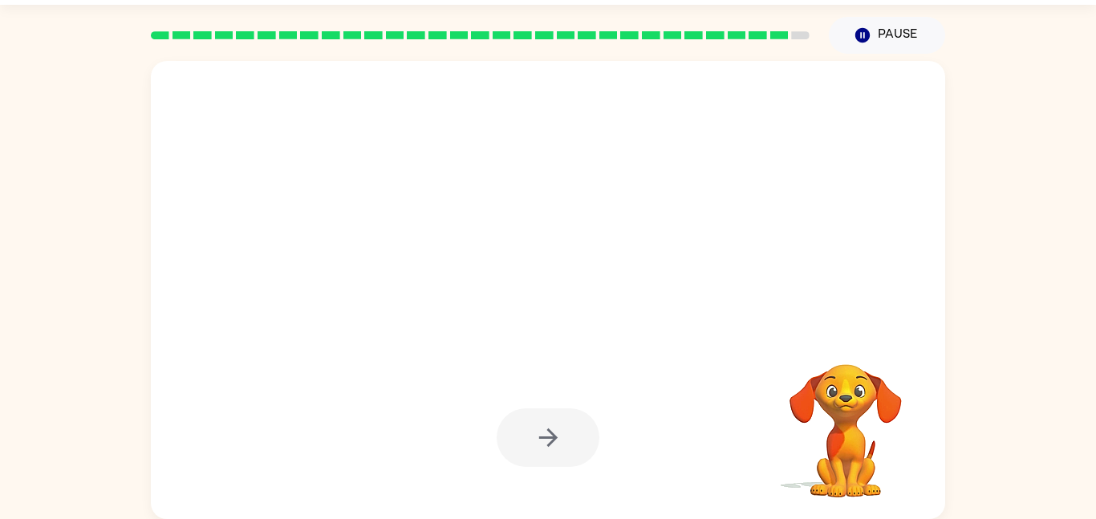
click at [860, 399] on video "Your browser must support playing .mp4 files to use Literably. Please try using…" at bounding box center [845, 419] width 160 height 160
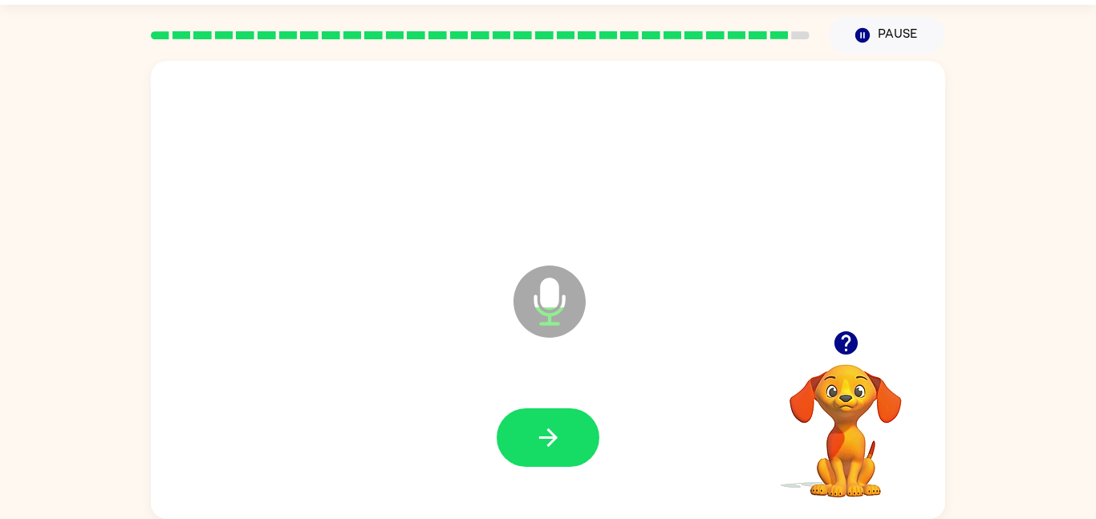
click at [852, 346] on icon "button" at bounding box center [844, 342] width 23 height 23
click at [538, 408] on button "button" at bounding box center [547, 437] width 103 height 59
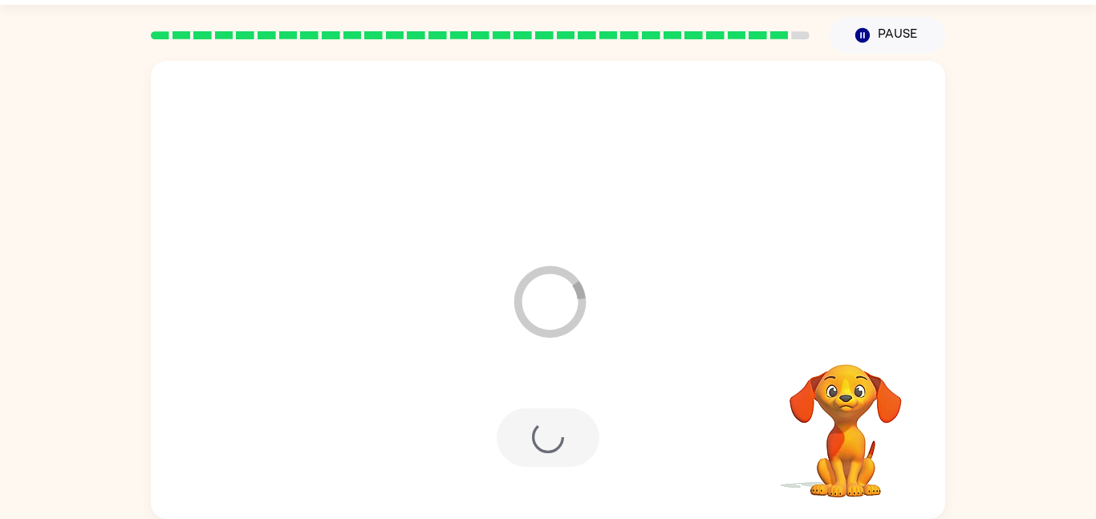
scroll to position [16, 0]
